Goal: Task Accomplishment & Management: Manage account settings

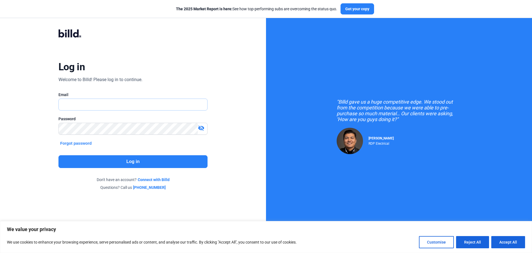
type input "[PERSON_NAME][EMAIL_ADDRESS][DOMAIN_NAME]"
click at [149, 163] on button "Log in" at bounding box center [132, 161] width 149 height 13
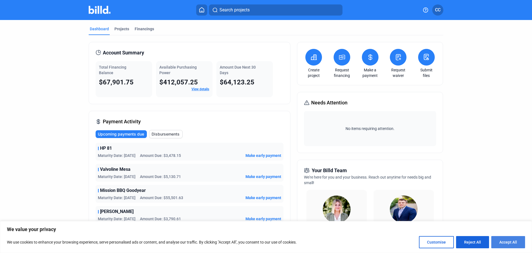
click at [507, 241] on button "Accept All" at bounding box center [509, 242] width 34 height 12
checkbox input "true"
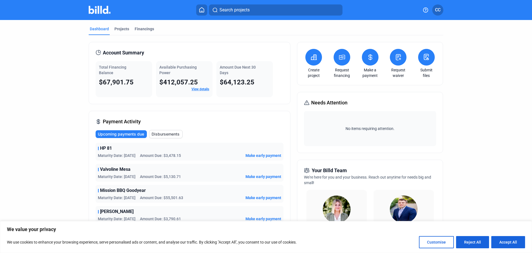
checkbox input "true"
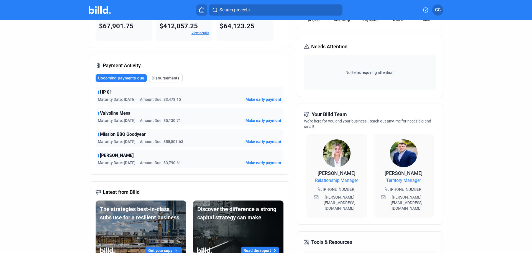
scroll to position [55, 0]
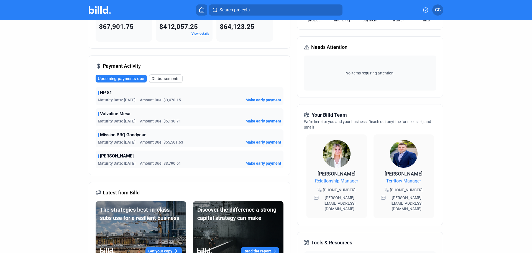
click at [484, 100] on dashboard "Dashboard Projects Financings Account Summary Total Financing Balance $67,901.7…" at bounding box center [266, 154] width 479 height 378
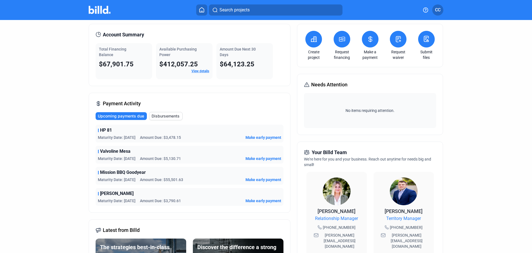
scroll to position [0, 0]
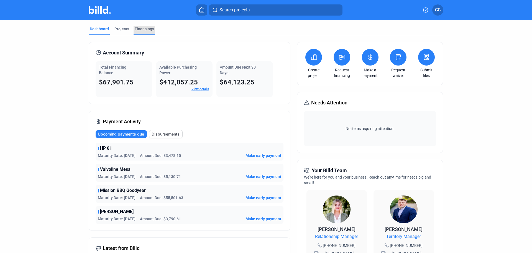
click at [138, 29] on div "Financings" at bounding box center [144, 29] width 19 height 6
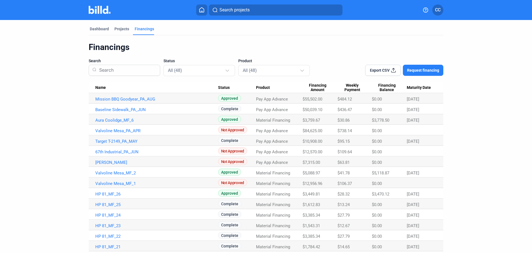
click at [375, 71] on span "Export CSV" at bounding box center [380, 70] width 20 height 6
